Goal: Transaction & Acquisition: Purchase product/service

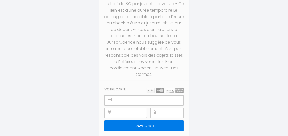
type input "PAYER 16 €"
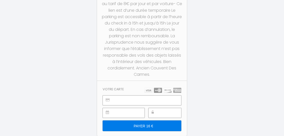
click at [150, 127] on input "PAYER 16 €" at bounding box center [142, 125] width 79 height 11
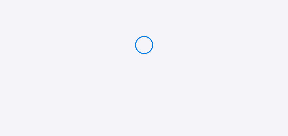
type input "PAYER 16 €"
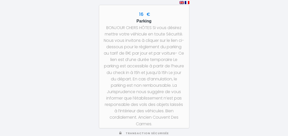
click at [163, 131] on span "Transaction sécurisée" at bounding box center [147, 133] width 43 height 4
drag, startPoint x: 220, startPoint y: 29, endPoint x: 212, endPoint y: 30, distance: 8.3
click at [212, 30] on div "16 € Parking BONJOUR CHERS HÔTES Si vous désirez mettre votre véhicule en toute…" at bounding box center [144, 68] width 288 height 136
